Goal: Task Accomplishment & Management: Use online tool/utility

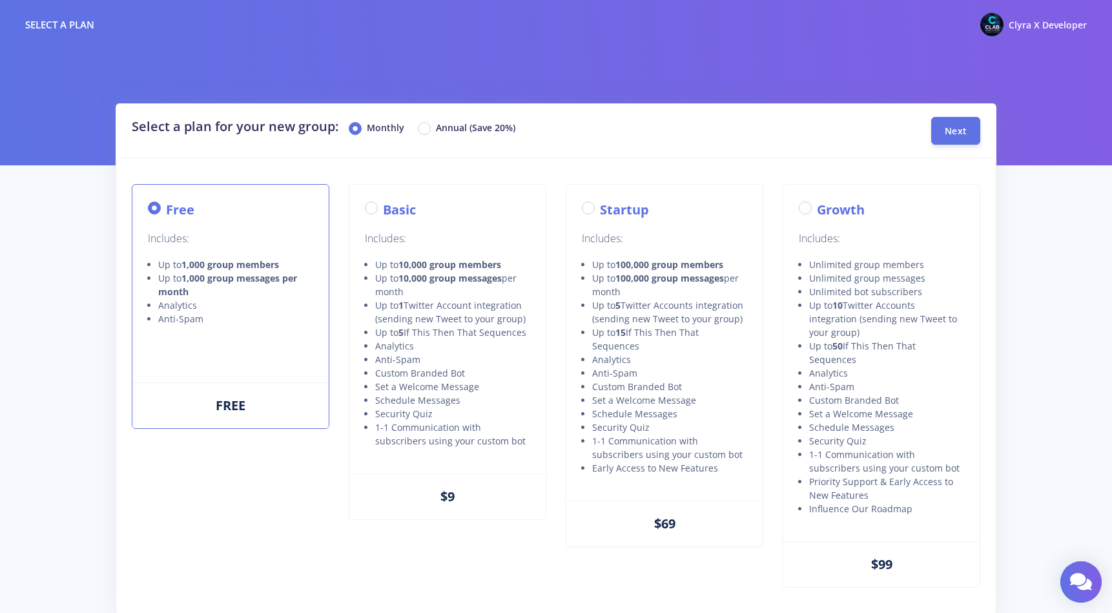
click at [383, 209] on label "Basic" at bounding box center [399, 209] width 33 height 19
click at [383, 209] on input "Basic" at bounding box center [387, 204] width 8 height 8
radio input "true"
click at [436, 127] on label "Annual (Save 20%)" at bounding box center [475, 129] width 79 height 16
click at [436, 127] on input "Annual (Save 20%)" at bounding box center [440, 125] width 8 height 8
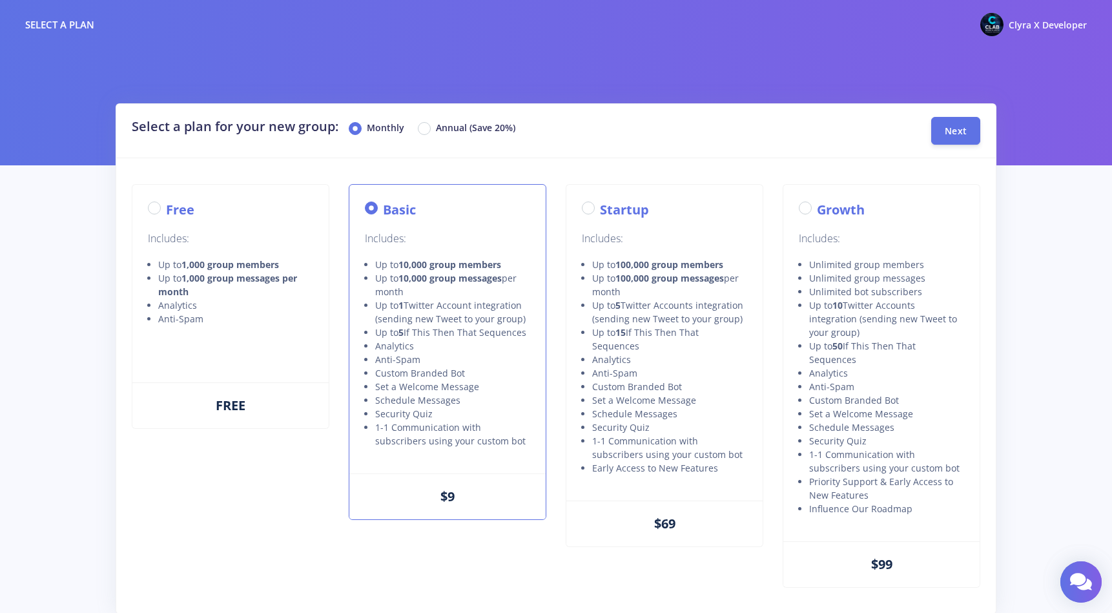
radio input "true"
click at [960, 134] on span "Next" at bounding box center [956, 130] width 22 height 12
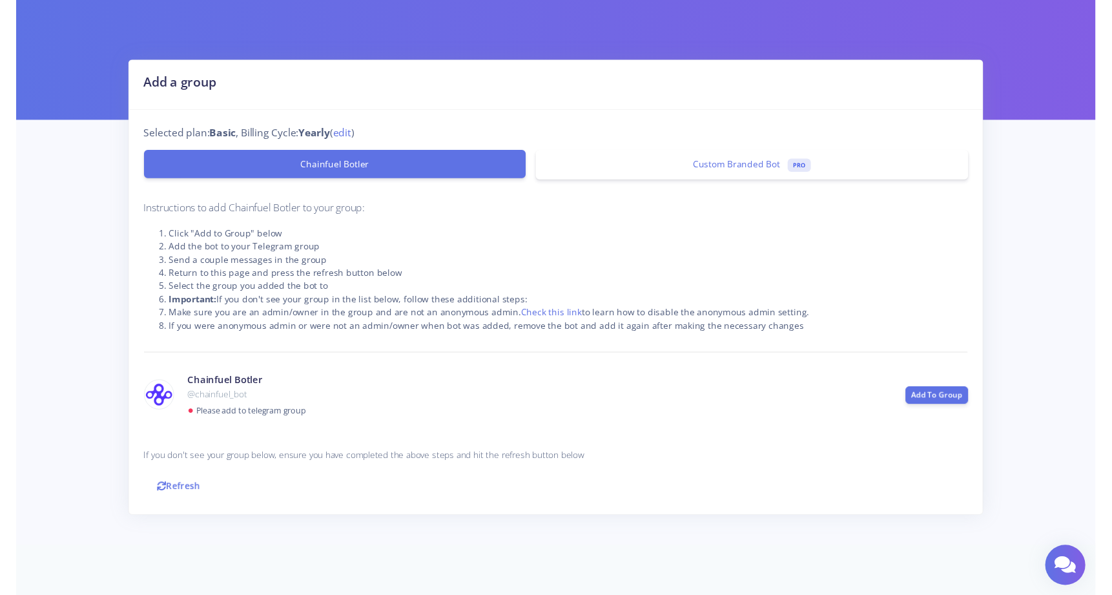
scroll to position [40, 0]
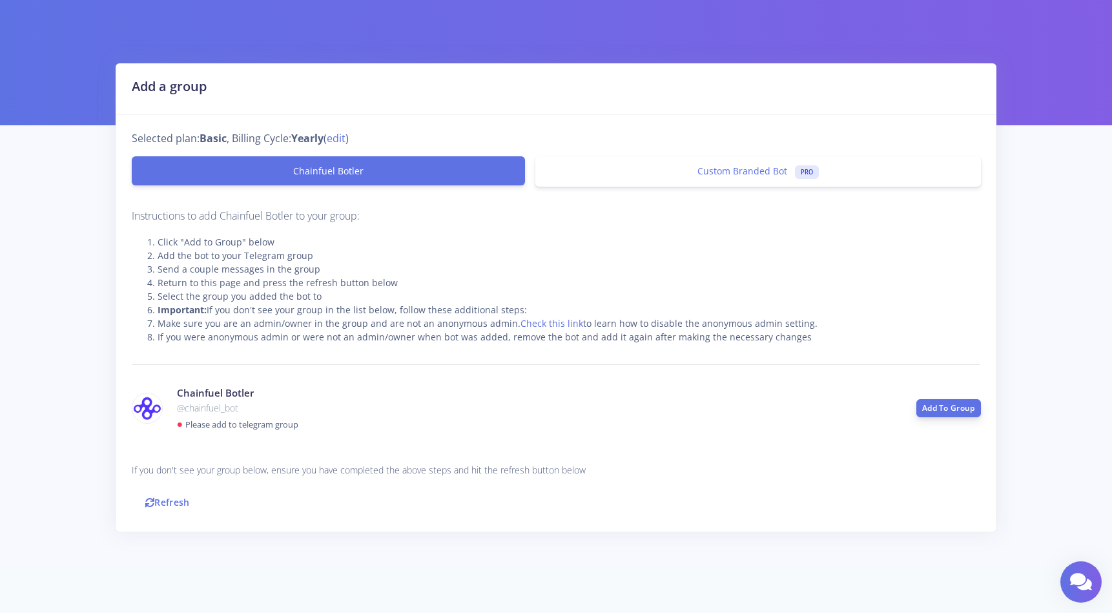
click at [938, 402] on link "Add To Group" at bounding box center [948, 408] width 65 height 18
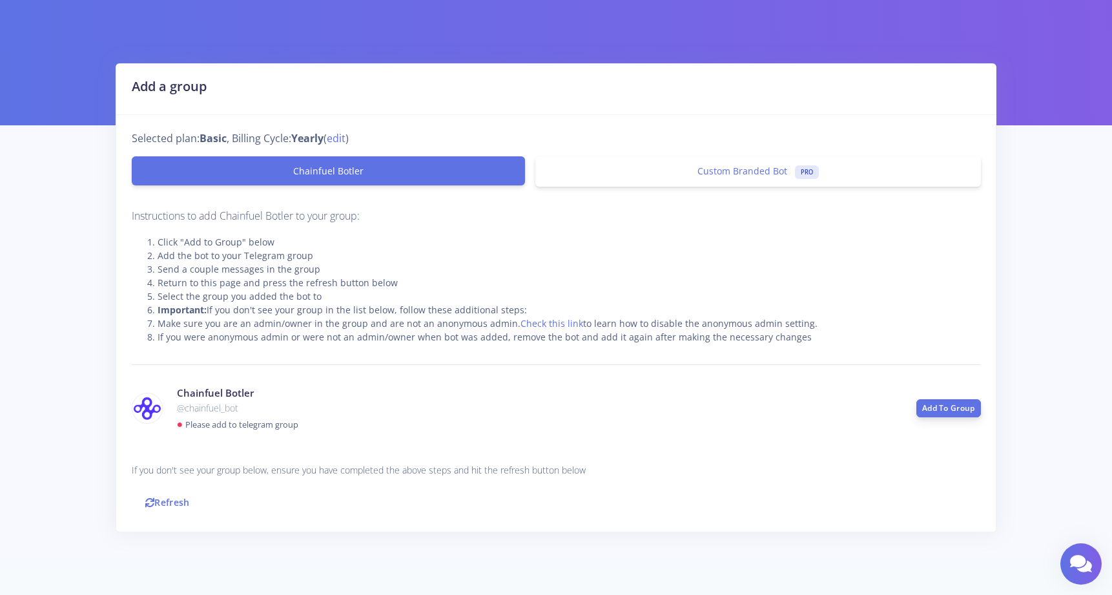
click at [944, 409] on link "Add To Group" at bounding box center [948, 408] width 65 height 18
click at [938, 408] on link "Add To Group" at bounding box center [948, 408] width 65 height 18
click at [727, 154] on div "Chainfuel Botler Custom Branded Bot PRO" at bounding box center [556, 171] width 849 height 51
click at [724, 169] on span "Custom Branded Bot" at bounding box center [743, 171] width 90 height 12
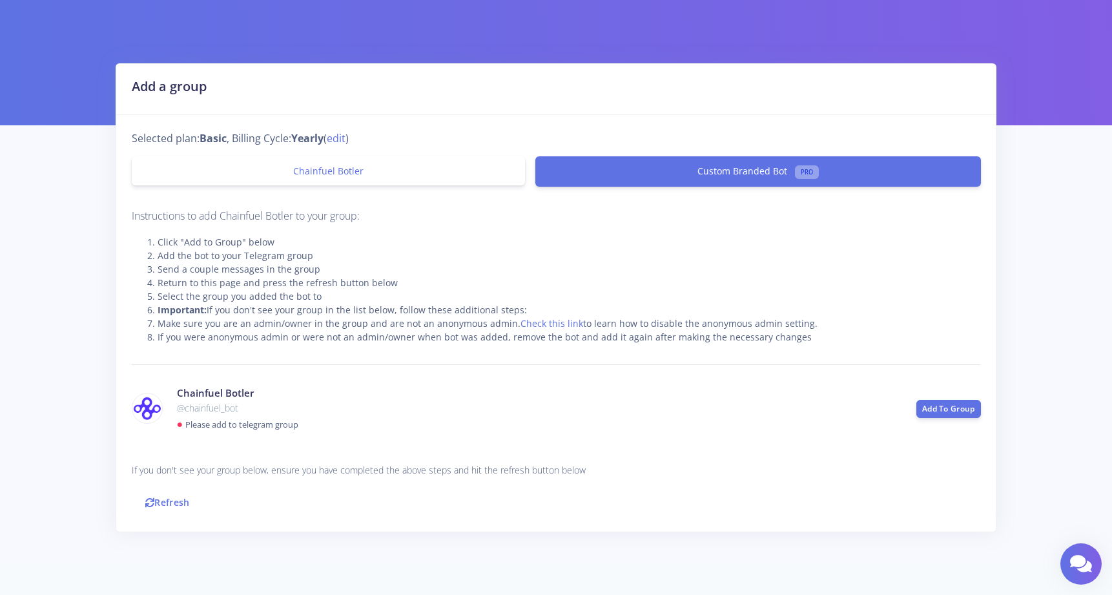
scroll to position [0, 0]
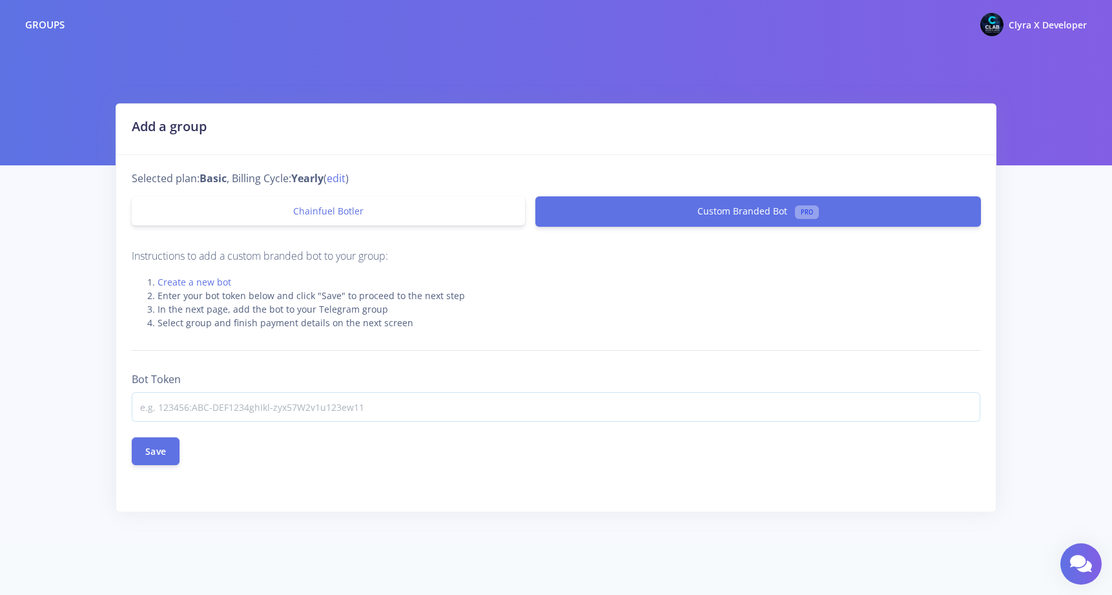
click at [358, 408] on input at bounding box center [556, 407] width 849 height 30
paste input "8375213509:AAFpTAmmjraISY8qKvSHaBLxL36OGj9Lq1c"
click at [150, 450] on button "Save" at bounding box center [156, 451] width 48 height 28
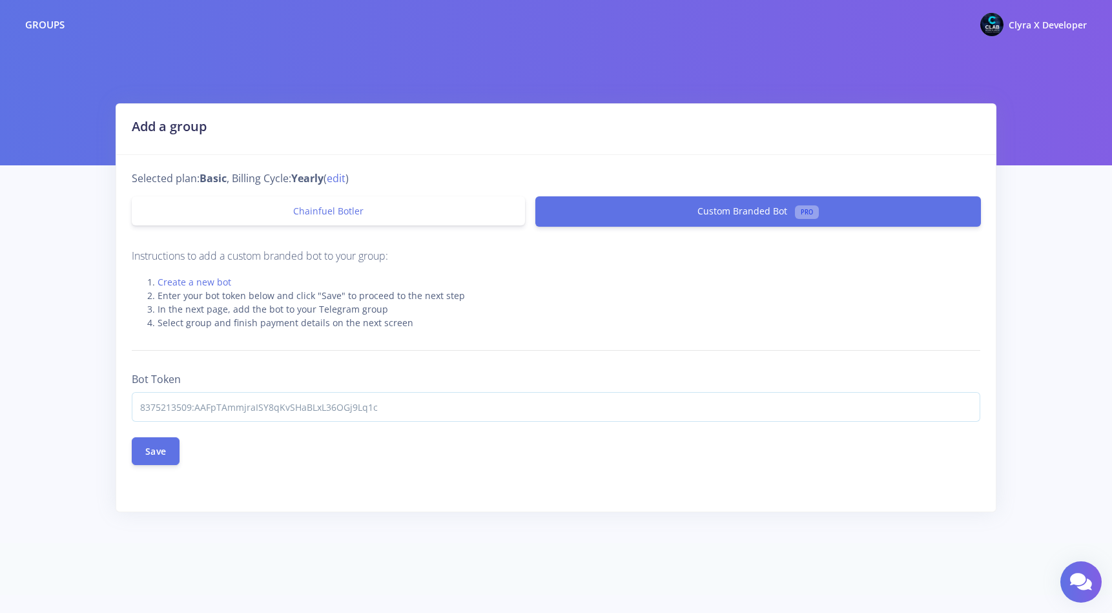
click at [408, 420] on input "8375213509:AAFpTAmmjraISY8qKvSHaBLxL36OGj9Lq1c" at bounding box center [556, 407] width 849 height 30
click at [408, 411] on input "8375213509:AAFpTAmmjraISY8qKvSHaBLxL36OGj9Lq1c" at bounding box center [556, 407] width 849 height 30
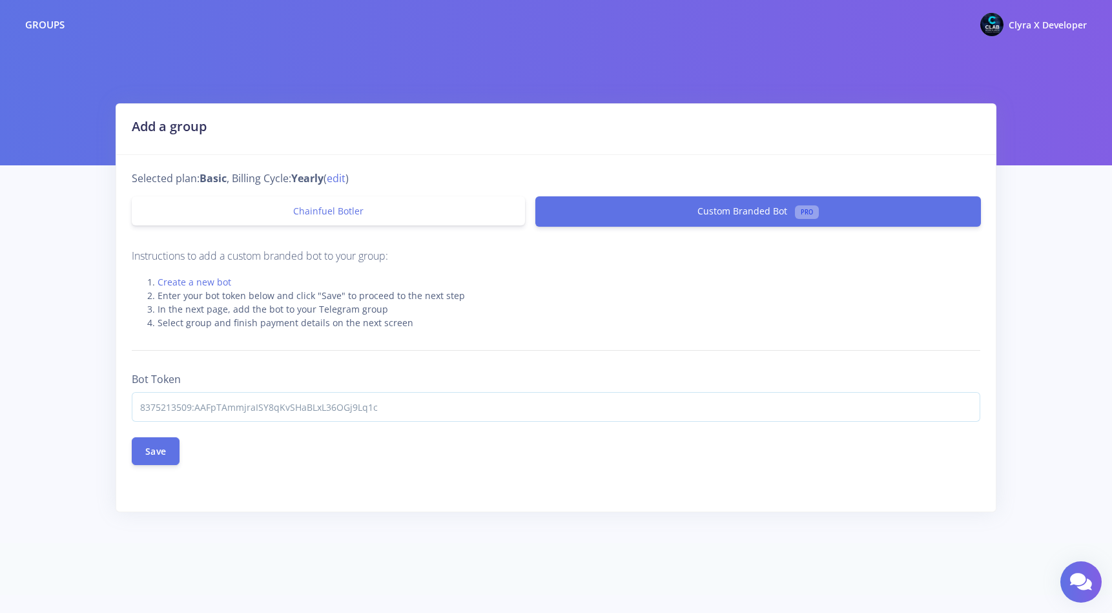
click at [408, 411] on input "8375213509:AAFpTAmmjraISY8qKvSHaBLxL36OGj9Lq1c" at bounding box center [556, 407] width 849 height 30
click at [153, 456] on button "Save" at bounding box center [156, 451] width 48 height 28
click at [292, 419] on input "8375213509:AAFpTAmmjraISY8qKvSHaBLxL36OGj9Lq1c" at bounding box center [556, 407] width 849 height 30
click at [279, 406] on input "8375213509:AAFpTAmmjraISY8qKvSHaBLxL36OGj9Lq1c" at bounding box center [556, 407] width 849 height 30
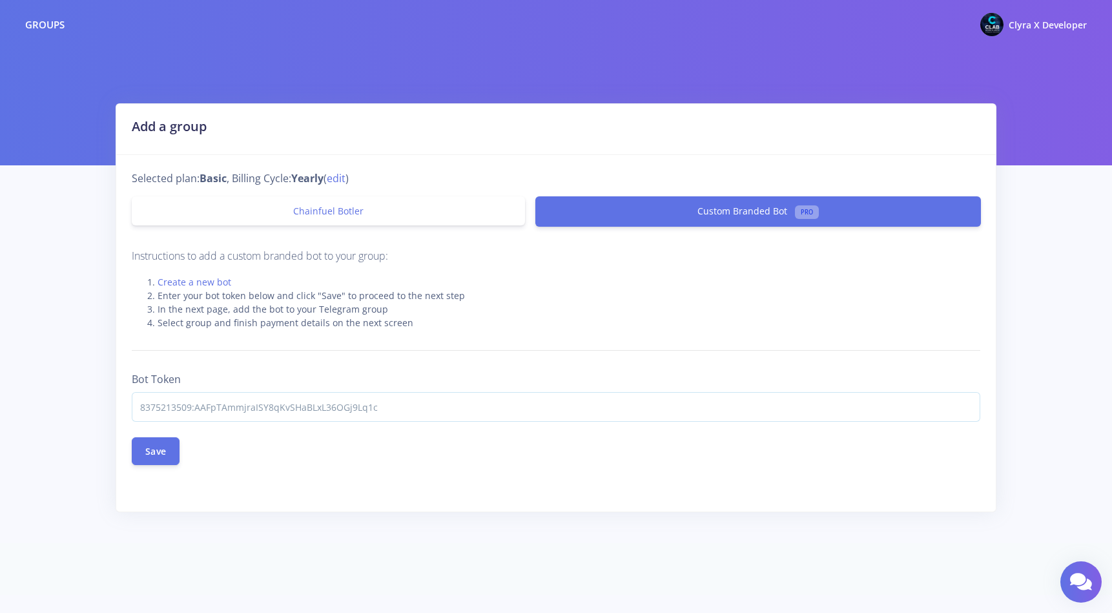
click at [279, 406] on input "8375213509:AAFpTAmmjraISY8qKvSHaBLxL36OGj9Lq1c" at bounding box center [556, 407] width 849 height 30
paste input "7791172:AAH5iyKnKyYbPdwjAxvgB1mkeKL36_8otVw"
type input "8377791172:AAH5iyKnKyYbPdwjAxvgB1mkeKL36_8otVw"
click at [169, 457] on button "Save" at bounding box center [156, 451] width 48 height 28
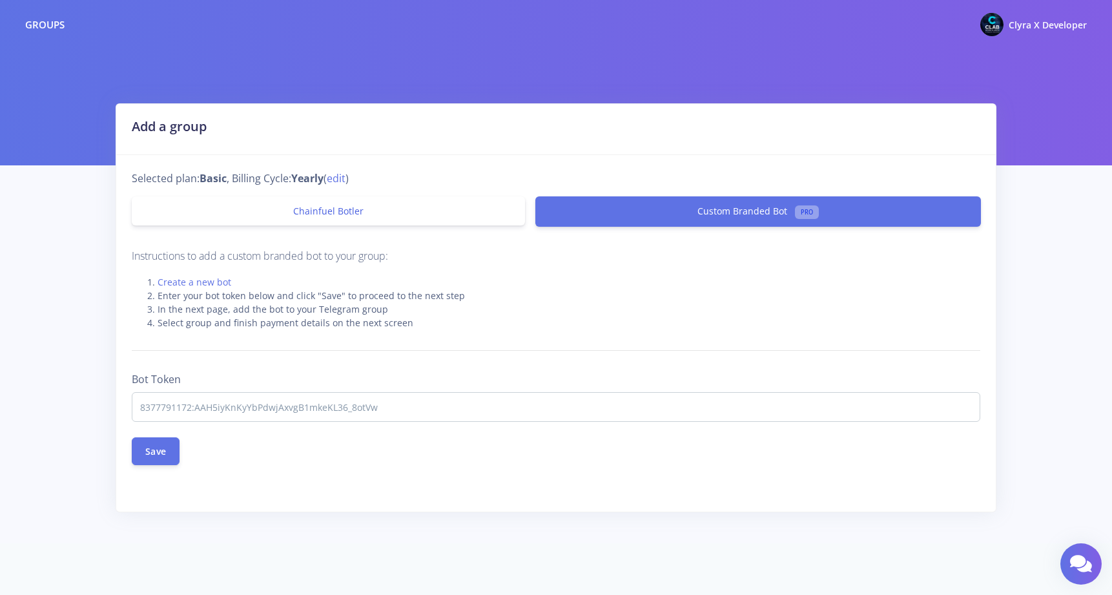
click at [370, 199] on link "Chainfuel Botler" at bounding box center [329, 210] width 394 height 29
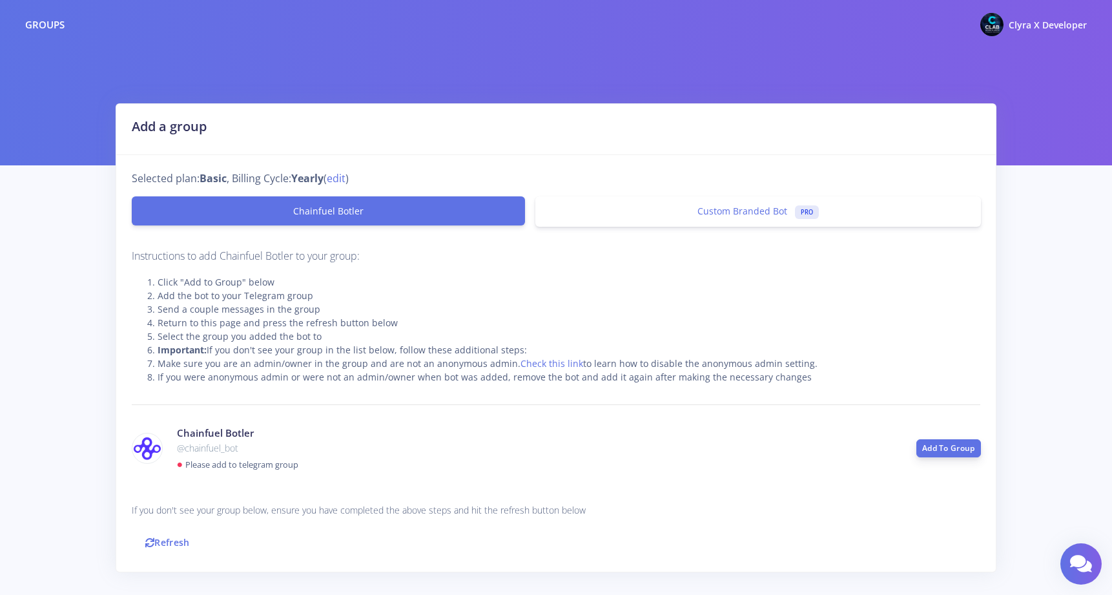
click at [947, 446] on link "Add To Group" at bounding box center [948, 448] width 65 height 18
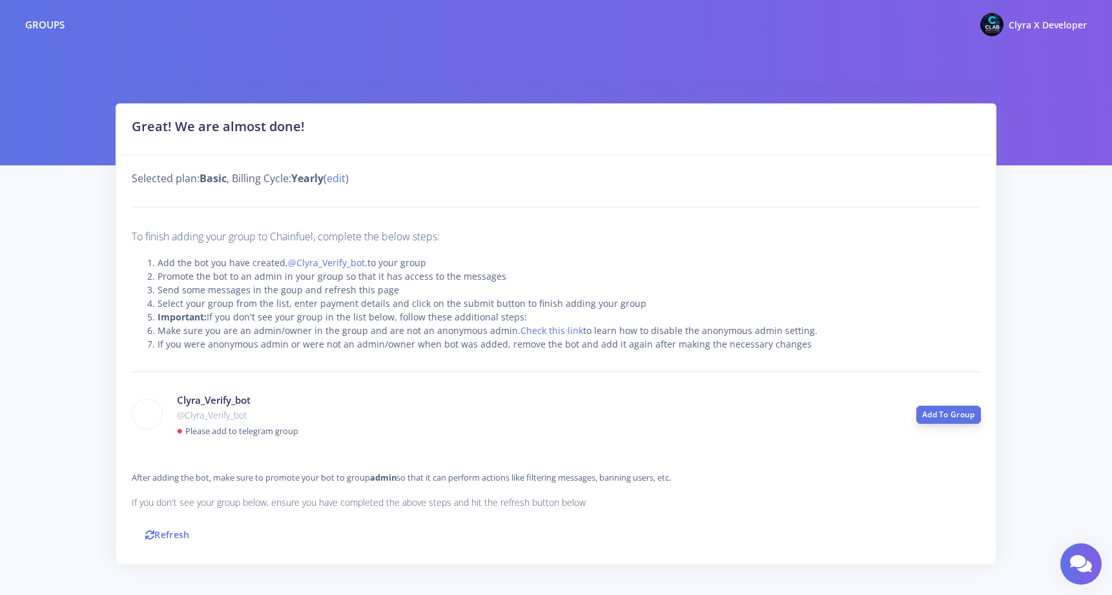
click at [955, 415] on link "Add To Group" at bounding box center [948, 415] width 65 height 18
click at [177, 531] on link "Refresh" at bounding box center [168, 535] width 72 height 28
click at [214, 435] on small "Please add to telegram group" at bounding box center [241, 431] width 113 height 12
click at [215, 437] on div "Clyra_Verify_bot @Clyra_Verify_bot ● Please add to telegram group" at bounding box center [537, 415] width 740 height 45
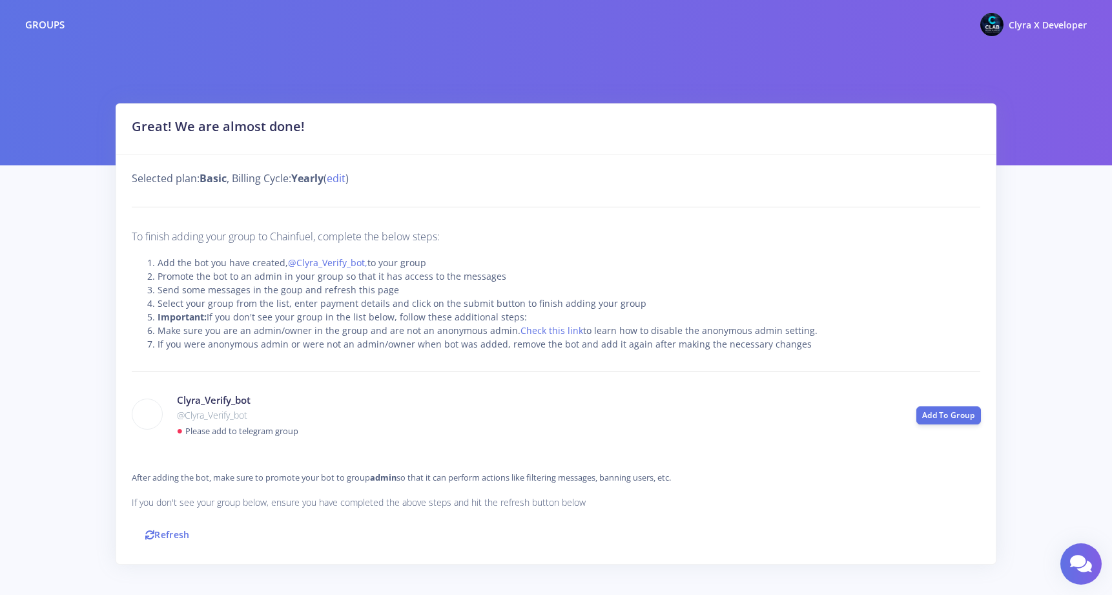
click at [209, 423] on div "Clyra_Verify_bot @Clyra_Verify_bot ● Please add to telegram group" at bounding box center [537, 415] width 740 height 45
click at [147, 413] on img at bounding box center [147, 414] width 30 height 30
click at [181, 526] on link "Refresh" at bounding box center [168, 535] width 72 height 28
click at [177, 537] on link "Refresh" at bounding box center [168, 535] width 72 height 28
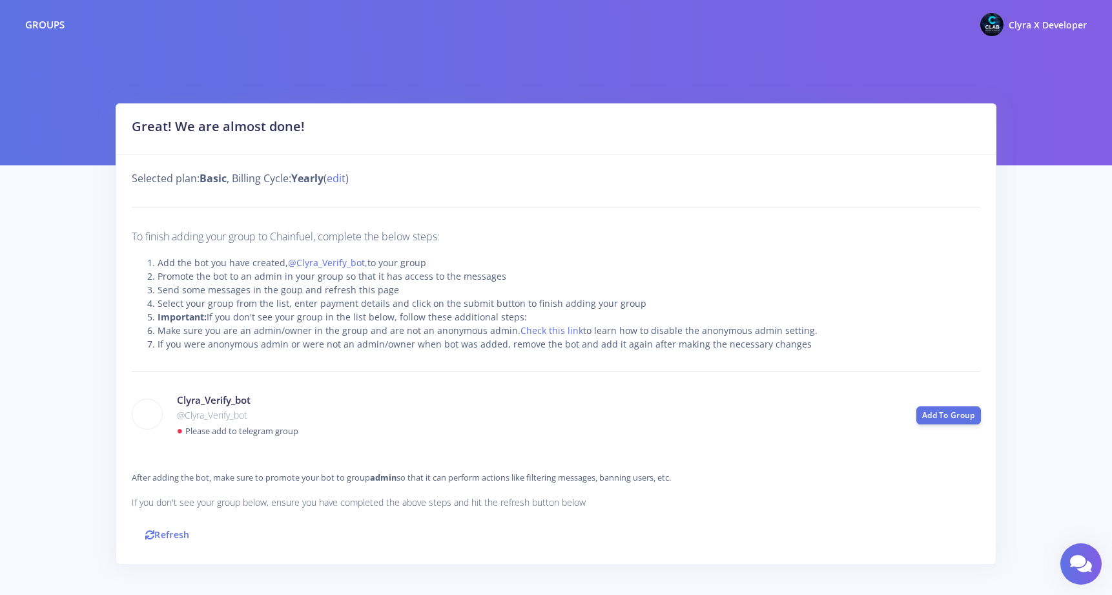
click at [177, 537] on link "Refresh" at bounding box center [168, 535] width 72 height 28
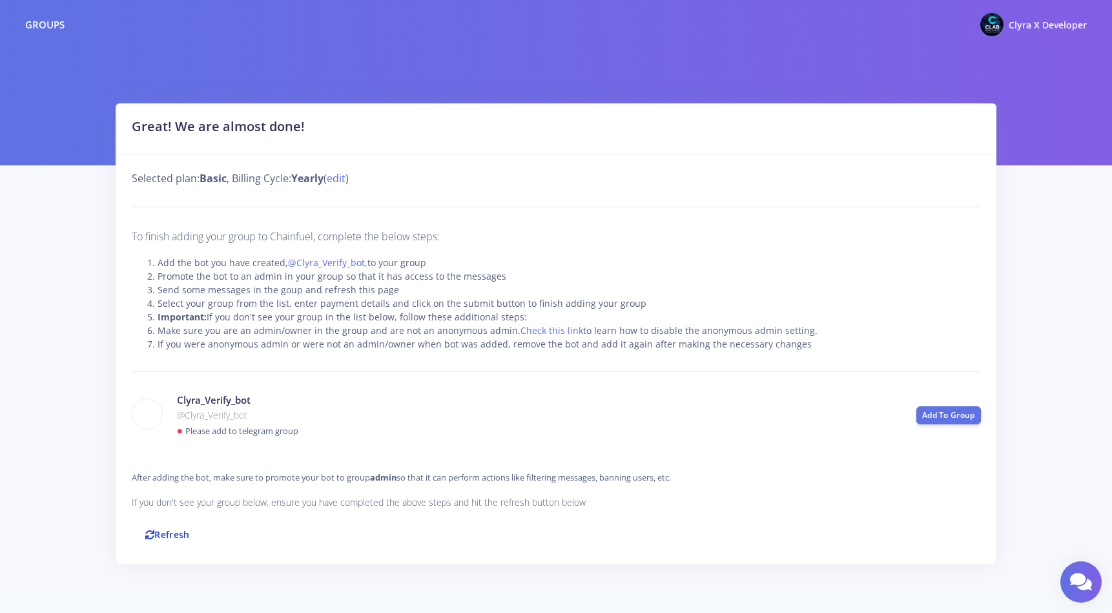
click at [177, 532] on link "Refresh" at bounding box center [168, 535] width 72 height 28
click at [189, 533] on link "Refresh" at bounding box center [168, 535] width 72 height 28
click at [946, 417] on link "Add To Group" at bounding box center [948, 415] width 65 height 18
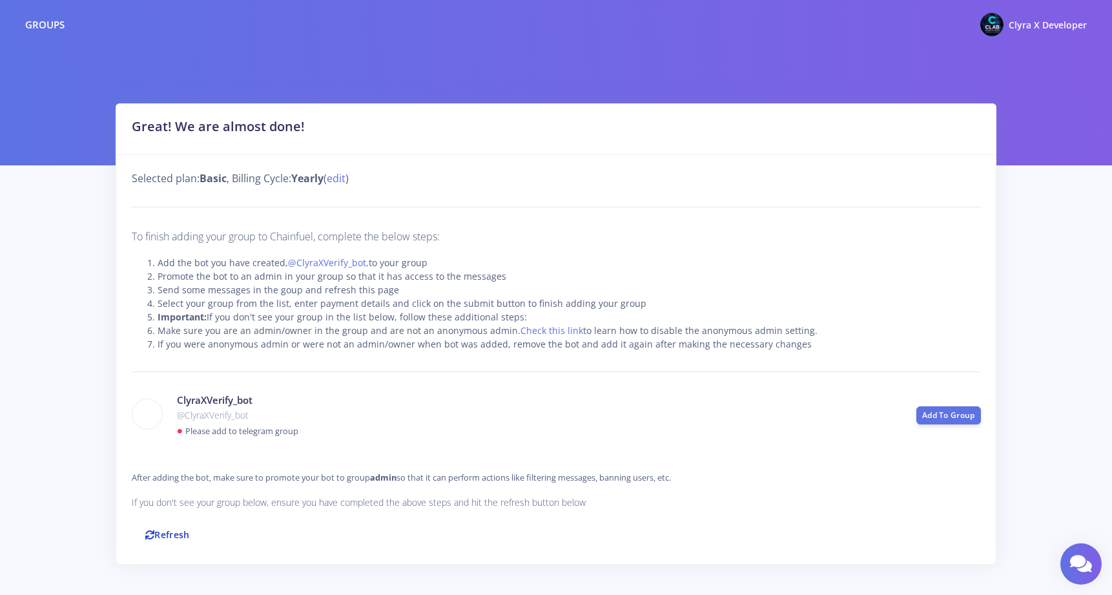
click at [174, 530] on link "Refresh" at bounding box center [168, 535] width 72 height 28
click at [1026, 28] on span "Clyra X Developer" at bounding box center [1048, 25] width 78 height 12
click at [172, 527] on link "Refresh" at bounding box center [168, 535] width 72 height 28
click at [170, 536] on link "Refresh" at bounding box center [168, 535] width 72 height 28
click at [183, 533] on link "Refresh" at bounding box center [168, 535] width 72 height 28
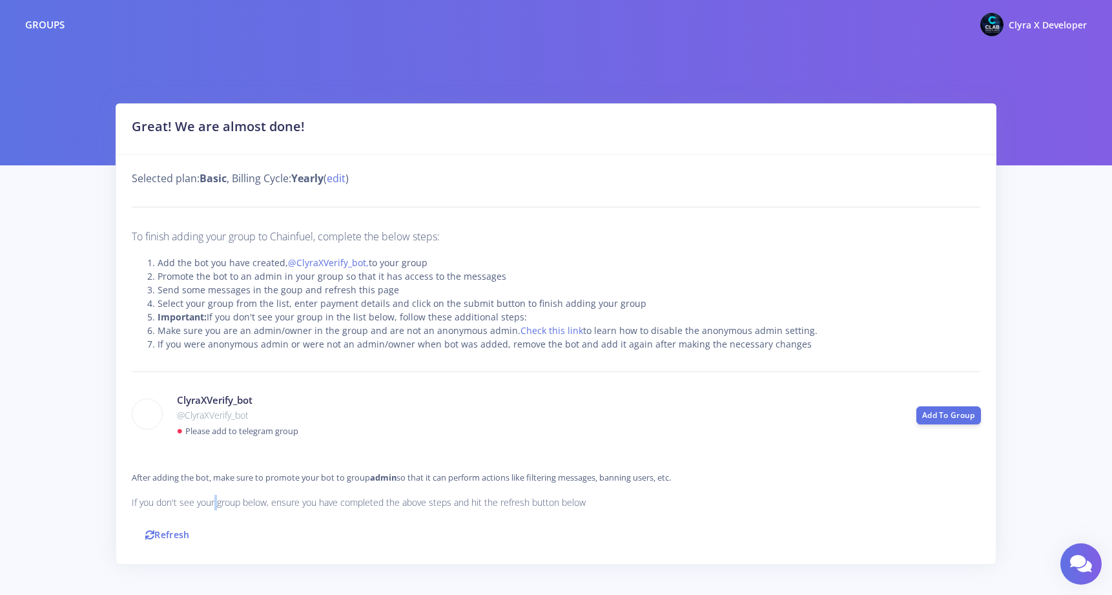
click at [203, 498] on p "If you don't see your group below, ensure you have completed the above steps an…" at bounding box center [556, 503] width 849 height 16
